Goal: Book appointment/travel/reservation

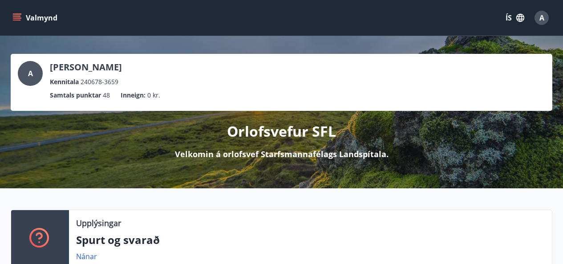
click at [15, 18] on icon "menu" at bounding box center [18, 17] width 10 height 1
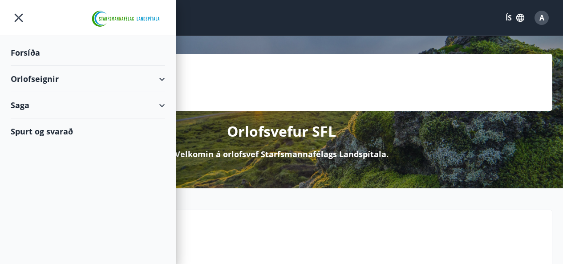
click at [27, 79] on div "Orlofseignir" at bounding box center [88, 79] width 155 height 26
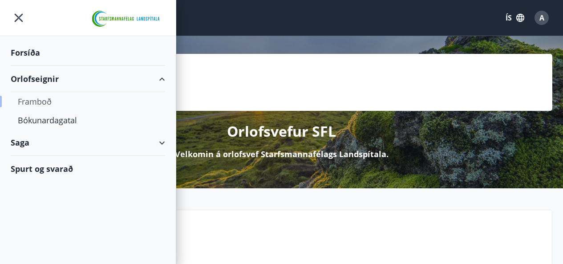
click at [33, 104] on div "Framboð" at bounding box center [88, 101] width 140 height 19
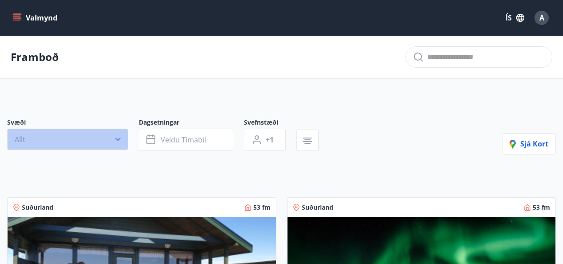
click at [116, 141] on icon "button" at bounding box center [118, 139] width 9 height 9
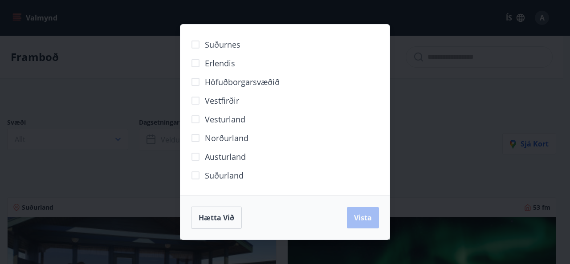
click at [215, 175] on span "Suðurland" at bounding box center [224, 176] width 39 height 12
click at [368, 220] on span "Vista" at bounding box center [363, 218] width 18 height 10
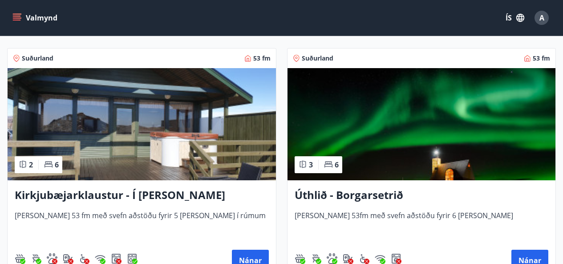
scroll to position [196, 0]
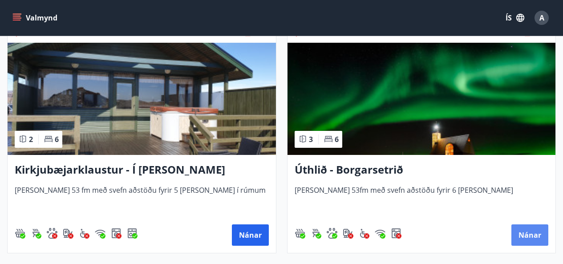
click at [539, 237] on button "Nánar" at bounding box center [530, 234] width 37 height 21
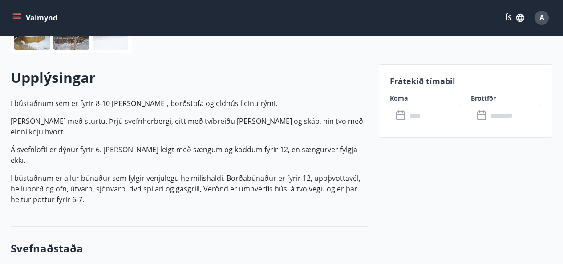
scroll to position [249, 0]
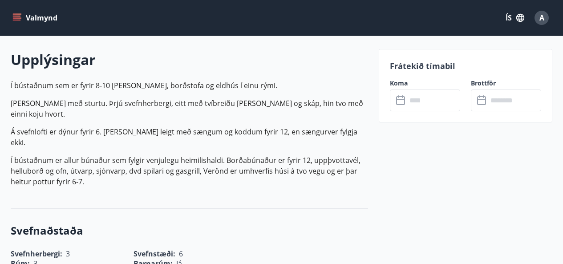
click at [451, 107] on input "text" at bounding box center [433, 101] width 53 height 22
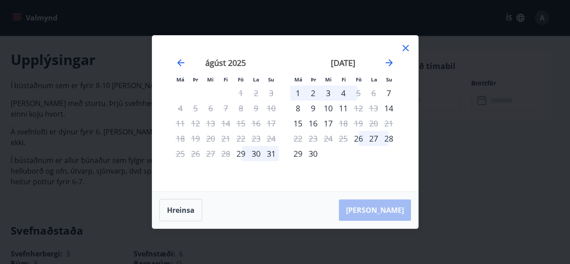
click at [403, 45] on icon at bounding box center [406, 48] width 6 height 6
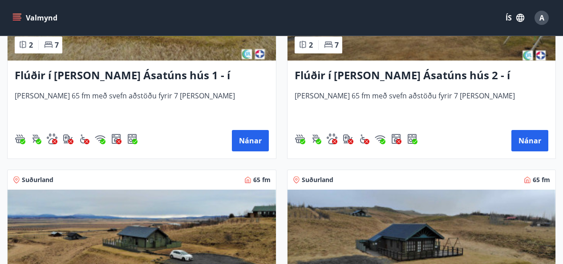
scroll to position [552, 0]
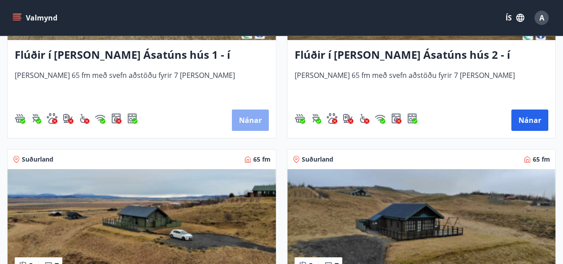
click at [246, 121] on button "Nánar" at bounding box center [250, 120] width 37 height 21
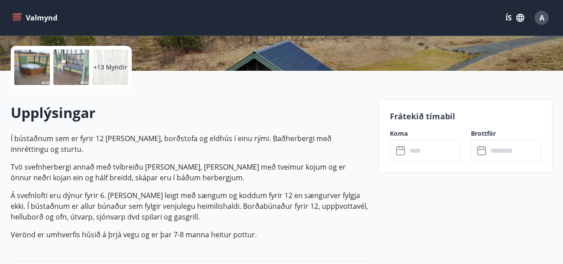
scroll to position [249, 0]
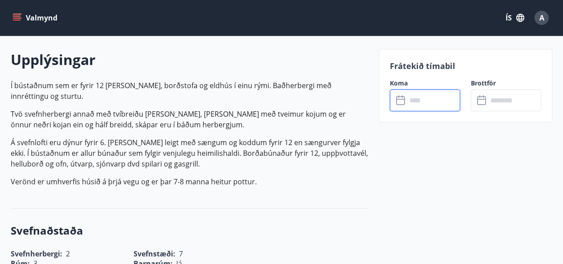
click at [448, 106] on input "text" at bounding box center [433, 101] width 53 height 22
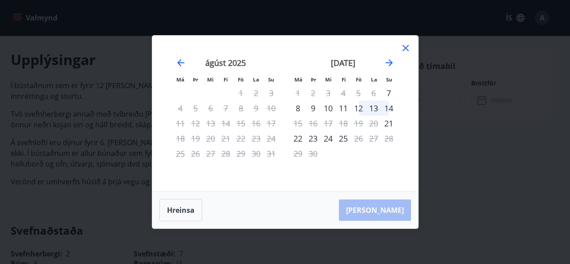
click at [405, 48] on icon at bounding box center [405, 48] width 1 height 1
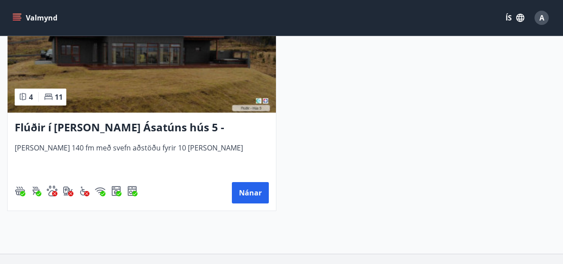
scroll to position [980, 0]
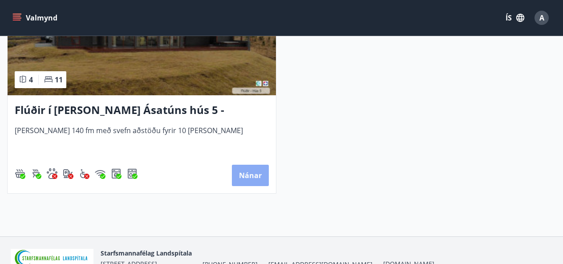
click at [253, 175] on button "Nánar" at bounding box center [250, 175] width 37 height 21
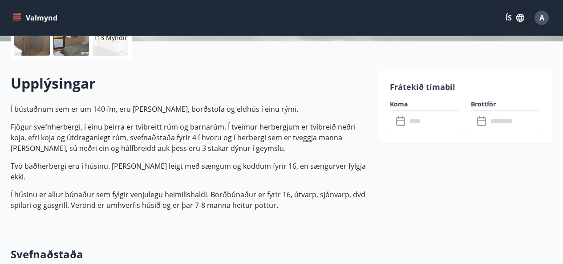
scroll to position [232, 0]
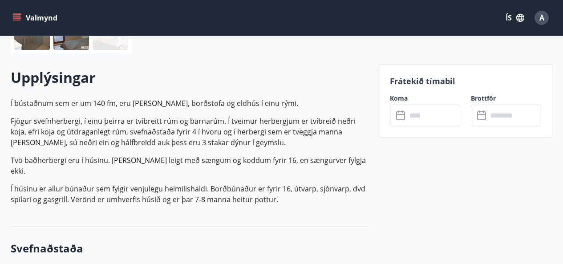
click at [417, 114] on input "text" at bounding box center [433, 116] width 53 height 22
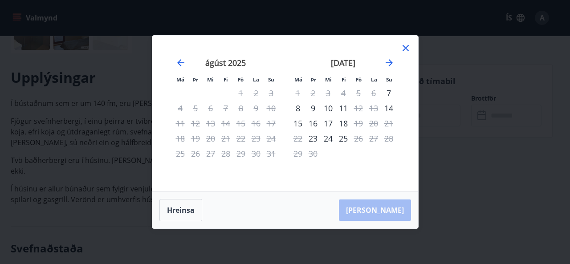
click at [405, 49] on icon at bounding box center [406, 48] width 6 height 6
